Goal: Find specific page/section: Find specific page/section

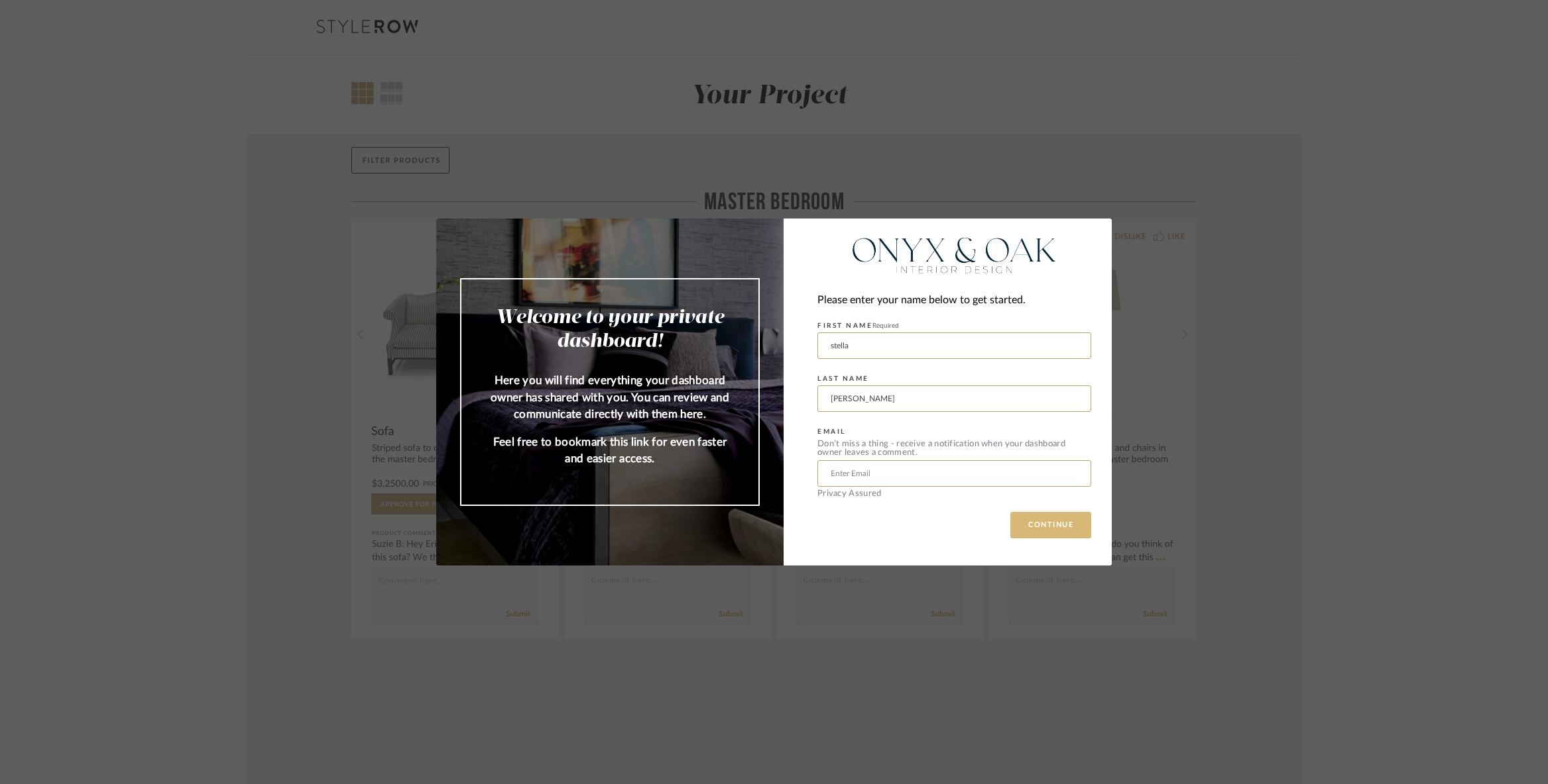
click at [1033, 524] on button "CONTINUE" at bounding box center [1050, 525] width 81 height 27
